Goal: Task Accomplishment & Management: Manage account settings

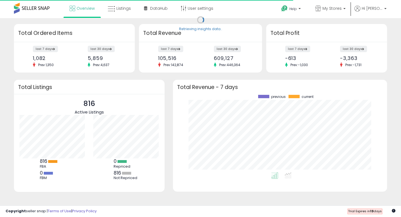
scroll to position [78, 203]
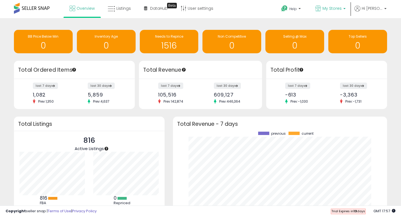
click at [335, 11] on p "My Stores" at bounding box center [331, 9] width 30 height 7
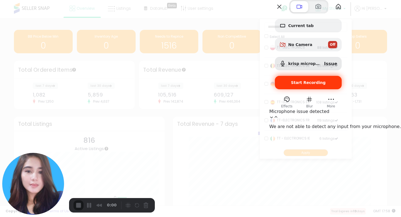
click at [340, 89] on div "Start Recording" at bounding box center [308, 82] width 67 height 13
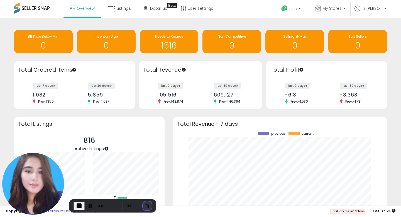
click at [146, 202] on button "Cancel Recording" at bounding box center [147, 205] width 9 height 9
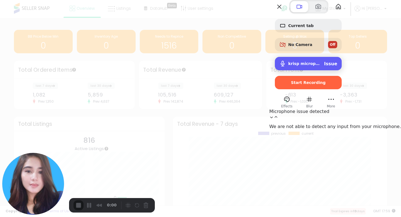
click at [320, 66] on span "krisp microphone (Virtual)" at bounding box center [305, 63] width 32 height 4
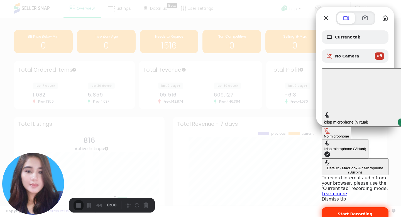
click at [352, 212] on span "Start Recording" at bounding box center [355, 214] width 35 height 4
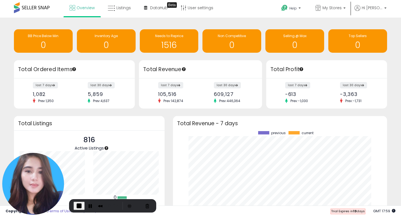
scroll to position [0, 0]
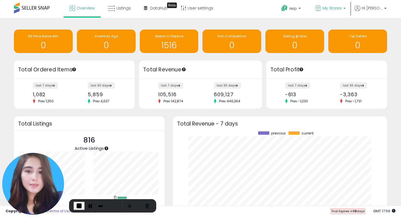
click at [340, 10] on span "My Stores" at bounding box center [332, 8] width 19 height 6
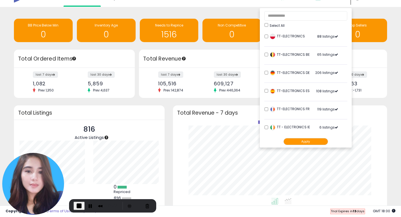
scroll to position [0, 0]
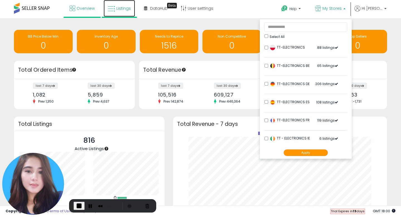
click at [123, 9] on span "Listings" at bounding box center [124, 9] width 14 height 6
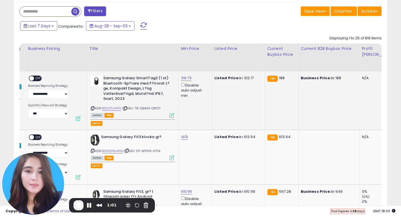
scroll to position [0, 32]
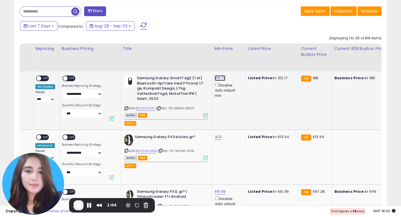
click at [221, 80] on link "316.73" at bounding box center [220, 78] width 11 height 6
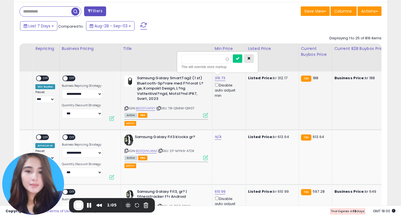
click at [251, 59] on icon "button" at bounding box center [249, 58] width 3 height 3
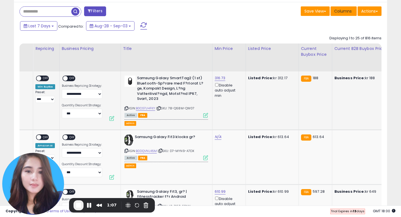
click at [342, 15] on button "Columns" at bounding box center [344, 10] width 26 height 9
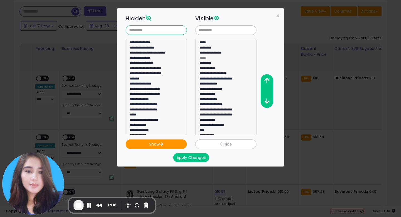
click at [162, 29] on input "text" at bounding box center [156, 29] width 61 height 9
type input "*"
click at [278, 15] on span "×" at bounding box center [278, 16] width 4 height 8
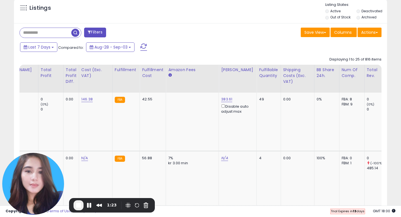
scroll to position [218, 0]
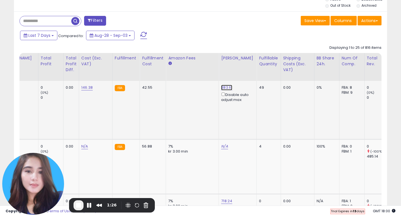
click at [221, 86] on link "383.61" at bounding box center [226, 88] width 11 height 6
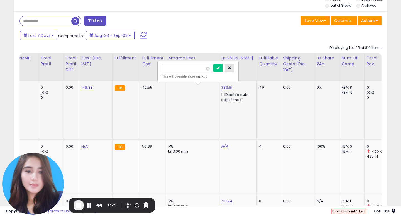
click at [231, 69] on icon "button" at bounding box center [229, 67] width 3 height 3
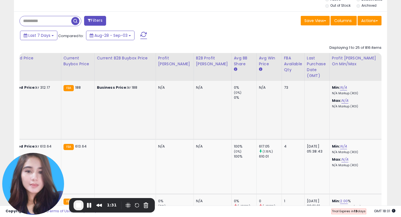
scroll to position [0, 0]
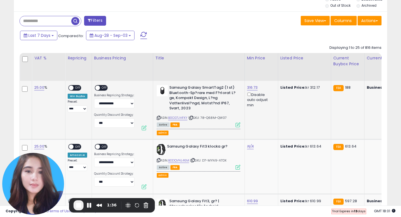
click at [238, 125] on icon at bounding box center [238, 124] width 5 height 5
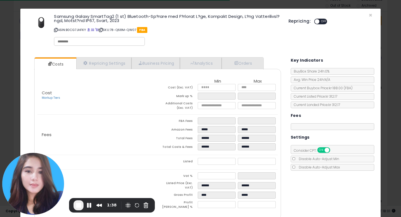
click at [118, 118] on div "Fees FBA Fees ***** ***** Amazon Fees ***** ***** Total Fees ****** ****** Tota…" at bounding box center [157, 135] width 241 height 40
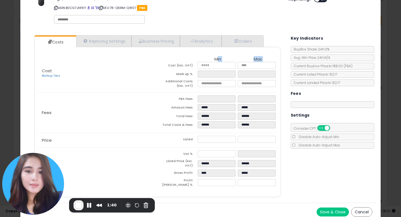
drag, startPoint x: 218, startPoint y: 61, endPoint x: 197, endPoint y: 63, distance: 21.3
click at [197, 63] on table "Min Max Cost (Exc. VAT) ****** ****** Mark up % **** ***** Additional Costs (Ex…" at bounding box center [218, 73] width 120 height 33
click at [123, 74] on p "Cost Markup Tiers" at bounding box center [97, 73] width 120 height 9
drag, startPoint x: 214, startPoint y: 139, endPoint x: 198, endPoint y: 140, distance: 15.3
click at [198, 140] on input "******" at bounding box center [217, 139] width 38 height 7
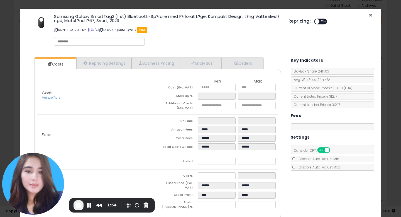
click at [371, 15] on span "×" at bounding box center [371, 15] width 4 height 8
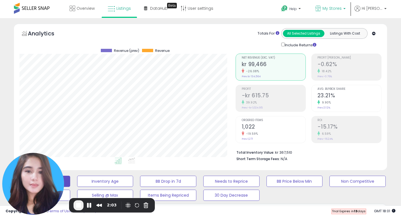
click at [342, 10] on p "My Stores" at bounding box center [331, 9] width 30 height 7
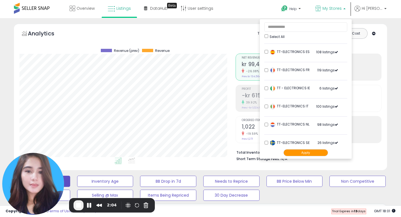
scroll to position [57, 0]
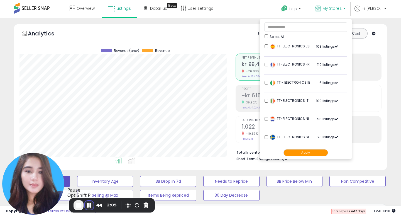
click at [91, 204] on button "Pause Recording" at bounding box center [89, 205] width 9 height 9
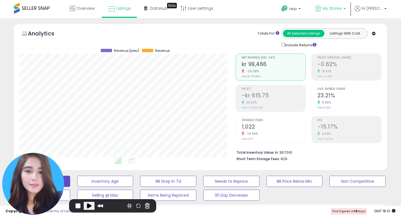
click at [343, 10] on p "My Stores" at bounding box center [331, 9] width 30 height 7
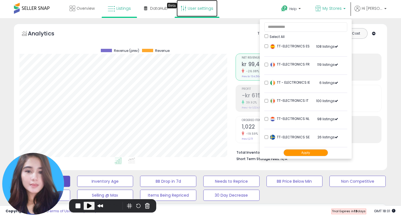
click at [200, 8] on link "User settings" at bounding box center [197, 8] width 41 height 17
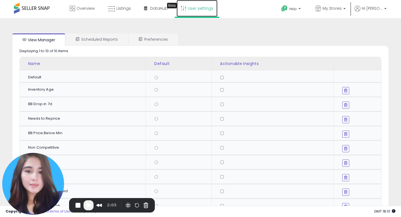
click at [198, 10] on link "User settings" at bounding box center [197, 8] width 41 height 17
click at [345, 8] on b at bounding box center [345, 10] width 2 height 4
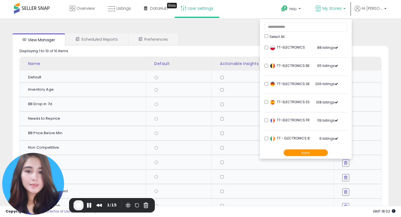
click at [300, 155] on button "Apply" at bounding box center [306, 152] width 45 height 7
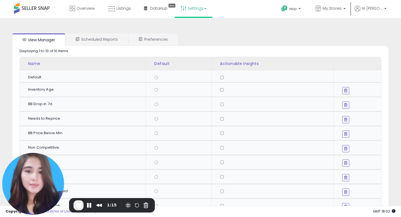
click at [205, 5] on link "Settings" at bounding box center [194, 8] width 34 height 17
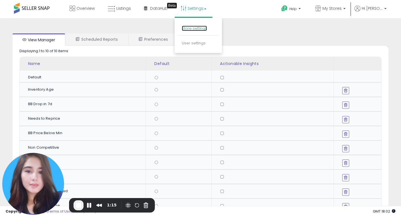
click at [195, 30] on link "Store settings" at bounding box center [194, 28] width 25 height 5
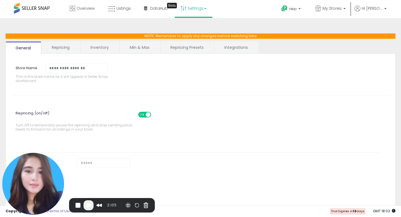
click at [182, 49] on link "Repricing Presets" at bounding box center [187, 48] width 53 height 12
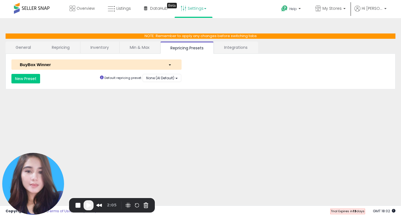
click at [95, 48] on link "Inventory" at bounding box center [100, 48] width 38 height 12
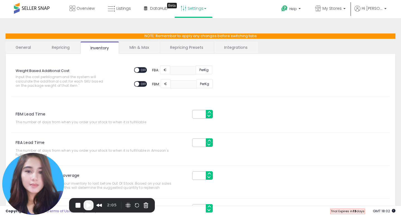
click at [141, 49] on link "Min & Max" at bounding box center [140, 48] width 40 height 12
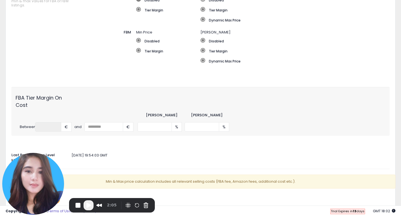
scroll to position [162, 0]
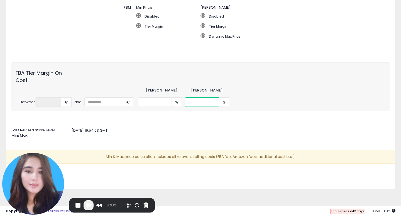
drag, startPoint x: 205, startPoint y: 103, endPoint x: 179, endPoint y: 103, distance: 25.9
click at [179, 103] on div "* % ** %" at bounding box center [232, 101] width 189 height 9
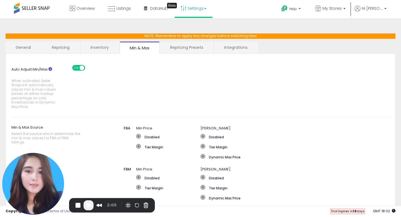
click at [26, 48] on link "General" at bounding box center [24, 48] width 36 height 12
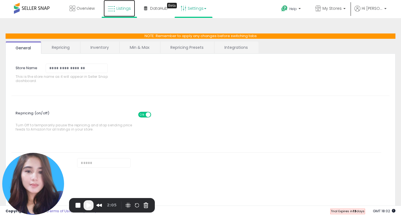
click at [120, 13] on link "Listings" at bounding box center [120, 8] width 32 height 17
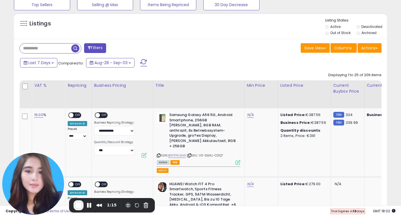
scroll to position [114, 216]
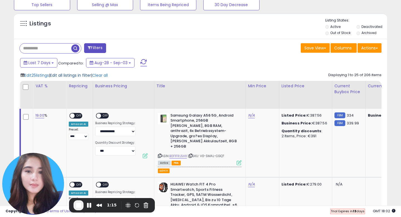
click at [88, 75] on span "Edit all listings in filter" at bounding box center [70, 75] width 41 height 6
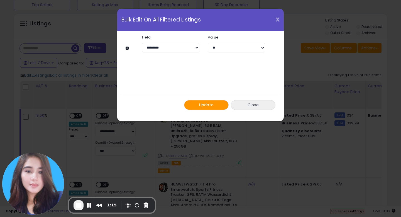
click at [279, 20] on span "X" at bounding box center [278, 20] width 4 height 8
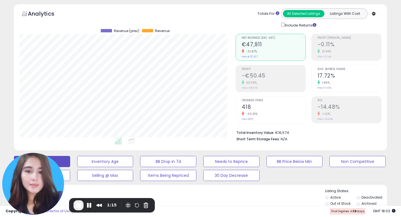
scroll to position [3, 0]
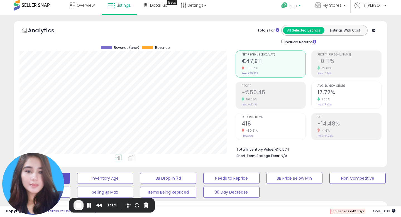
click at [296, 7] on span "Help" at bounding box center [294, 5] width 8 height 5
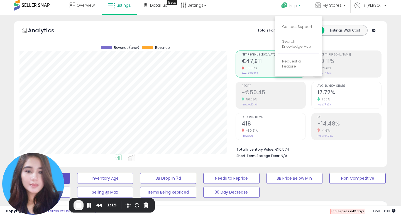
click at [247, 25] on div "Totals For All Selected Listings Listings With Cost Include Returns" at bounding box center [307, 35] width 142 height 20
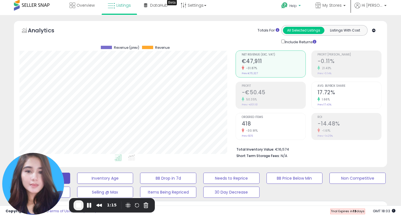
click at [293, 7] on span "Help" at bounding box center [294, 5] width 8 height 5
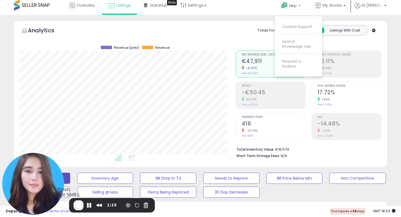
click at [79, 205] on span "End Recording" at bounding box center [78, 205] width 7 height 7
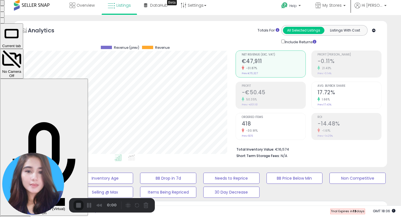
click at [28, 217] on div "Start Recording" at bounding box center [15, 219] width 26 height 4
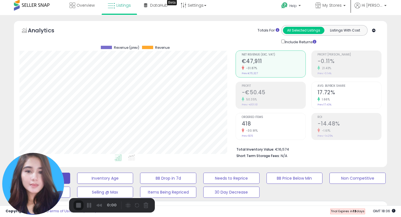
click at [201, 8] on link "Settings" at bounding box center [194, 5] width 34 height 17
click at [191, 25] on link "Store settings" at bounding box center [194, 25] width 25 height 5
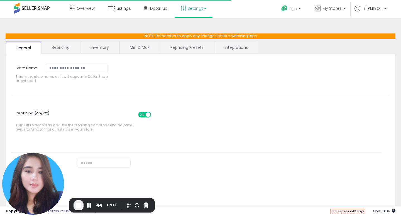
click at [143, 51] on link "Min & Max" at bounding box center [140, 48] width 40 height 12
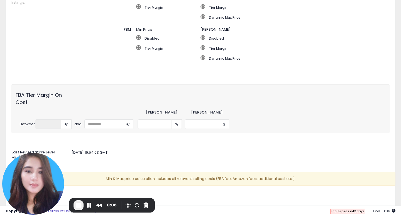
scroll to position [152, 0]
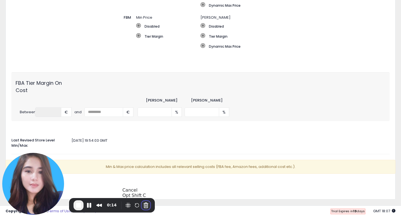
click at [145, 203] on button "Cancel Recording" at bounding box center [146, 205] width 9 height 9
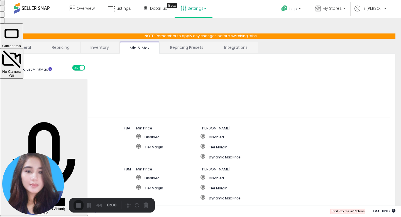
click at [28, 217] on span "Start Recording" at bounding box center [15, 219] width 26 height 4
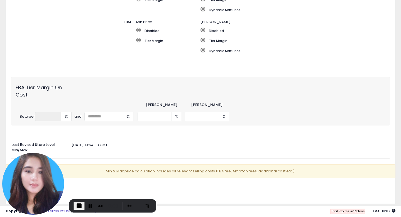
scroll to position [147, 0]
click at [146, 204] on button "Cancel Recording" at bounding box center [147, 205] width 9 height 9
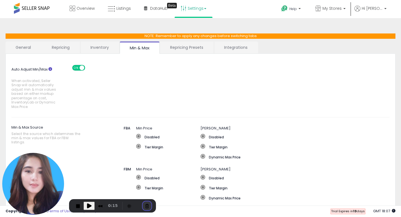
scroll to position [0, 0]
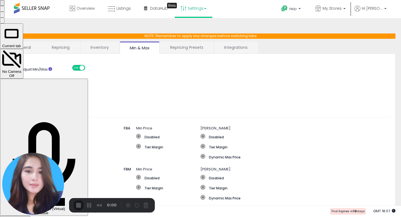
click at [28, 217] on div "Start Recording" at bounding box center [15, 219] width 26 height 4
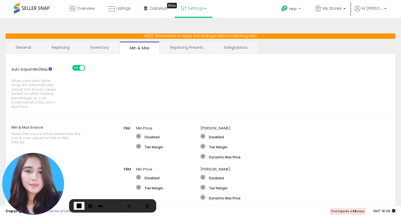
click at [299, 10] on p "Help" at bounding box center [291, 9] width 21 height 6
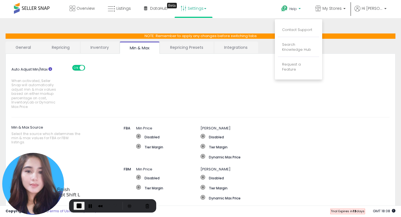
click at [78, 206] on span "End Recording" at bounding box center [79, 205] width 7 height 7
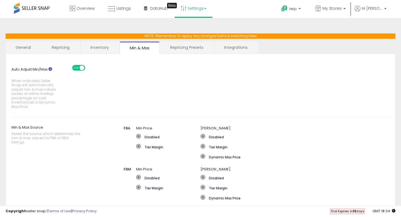
click at [188, 48] on link "Repricing Presets" at bounding box center [186, 48] width 53 height 12
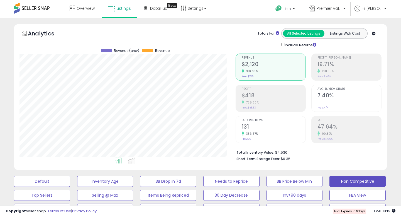
scroll to position [114, 216]
